Goal: Transaction & Acquisition: Purchase product/service

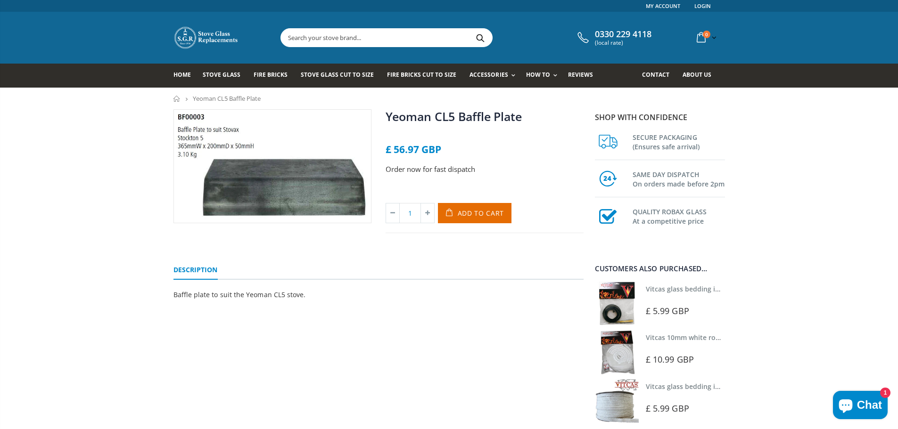
click at [393, 40] on input "text" at bounding box center [439, 38] width 317 height 18
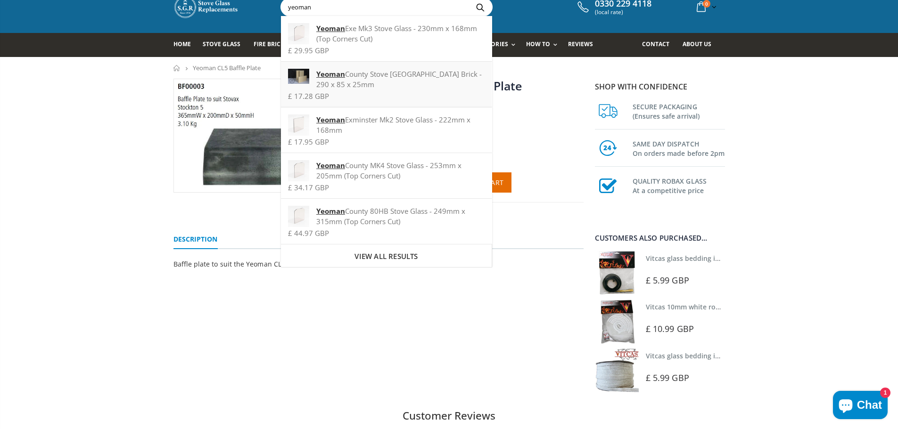
scroll to position [47, 0]
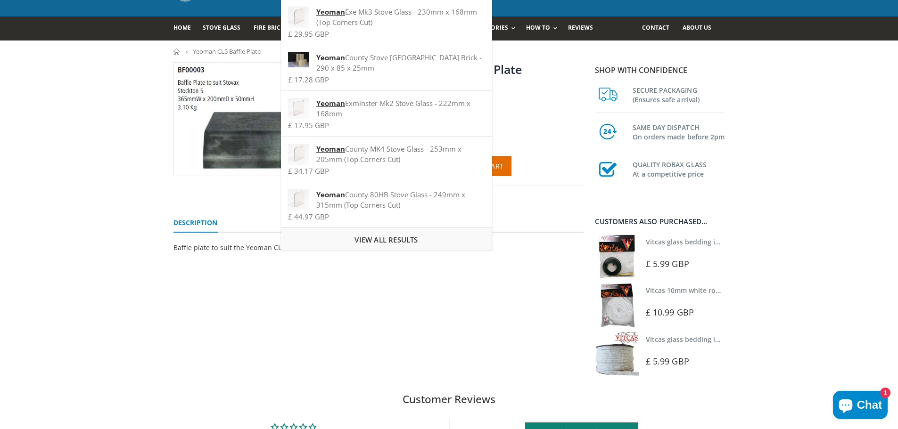
type input "yeoman"
click at [397, 239] on span "View all results" at bounding box center [385, 239] width 63 height 9
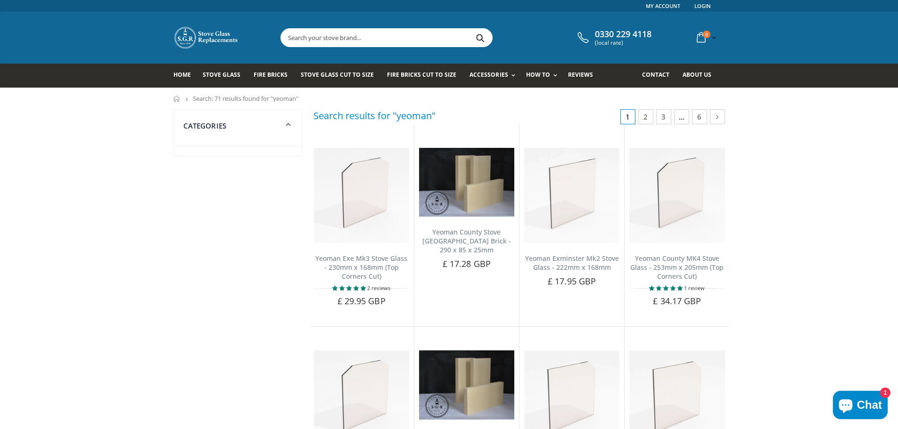
click at [394, 33] on input "text" at bounding box center [439, 38] width 317 height 18
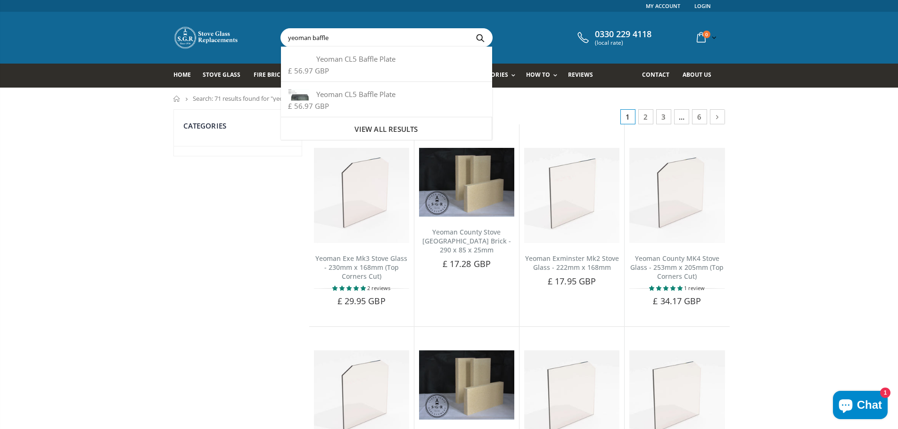
type input "yeoman baffle"
click at [470, 29] on button "Search" at bounding box center [480, 38] width 21 height 18
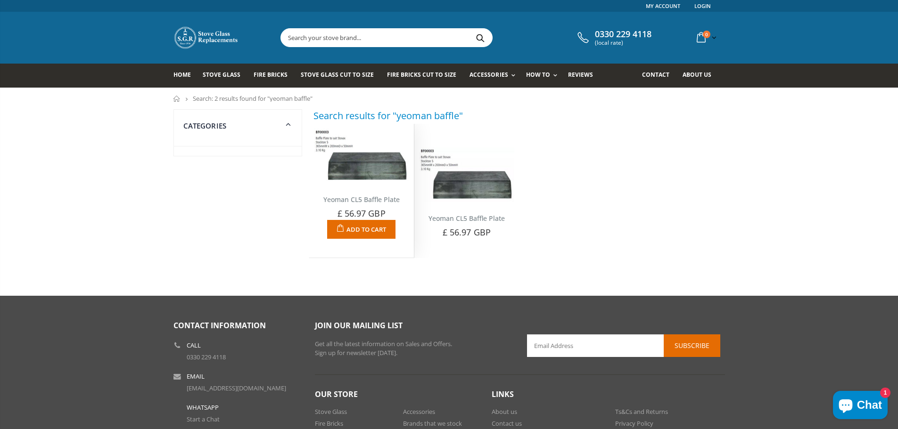
click at [364, 179] on img at bounding box center [361, 156] width 95 height 55
